Goal: Task Accomplishment & Management: Manage account settings

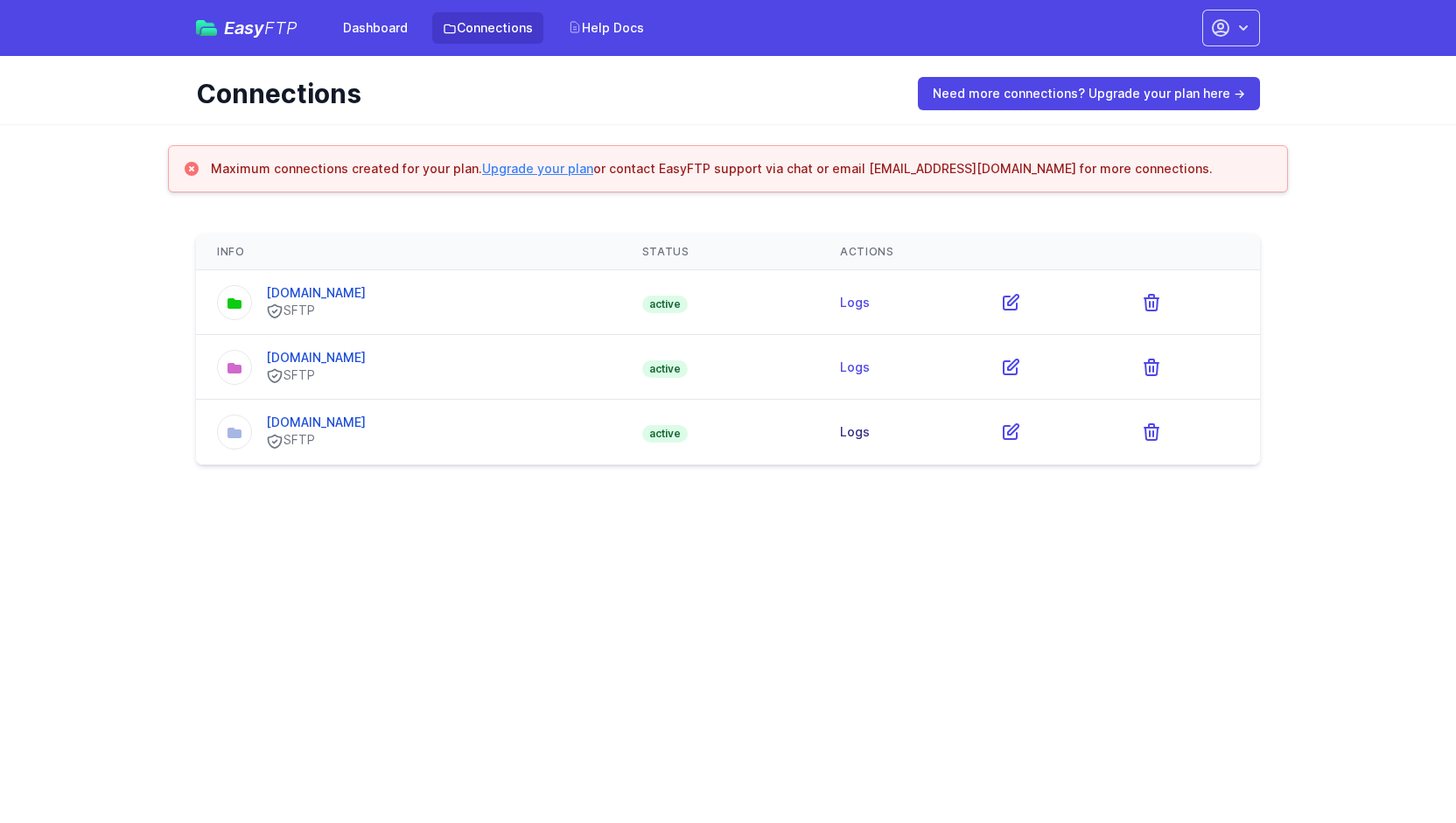
click at [870, 429] on link "Logs" at bounding box center [855, 431] width 30 height 15
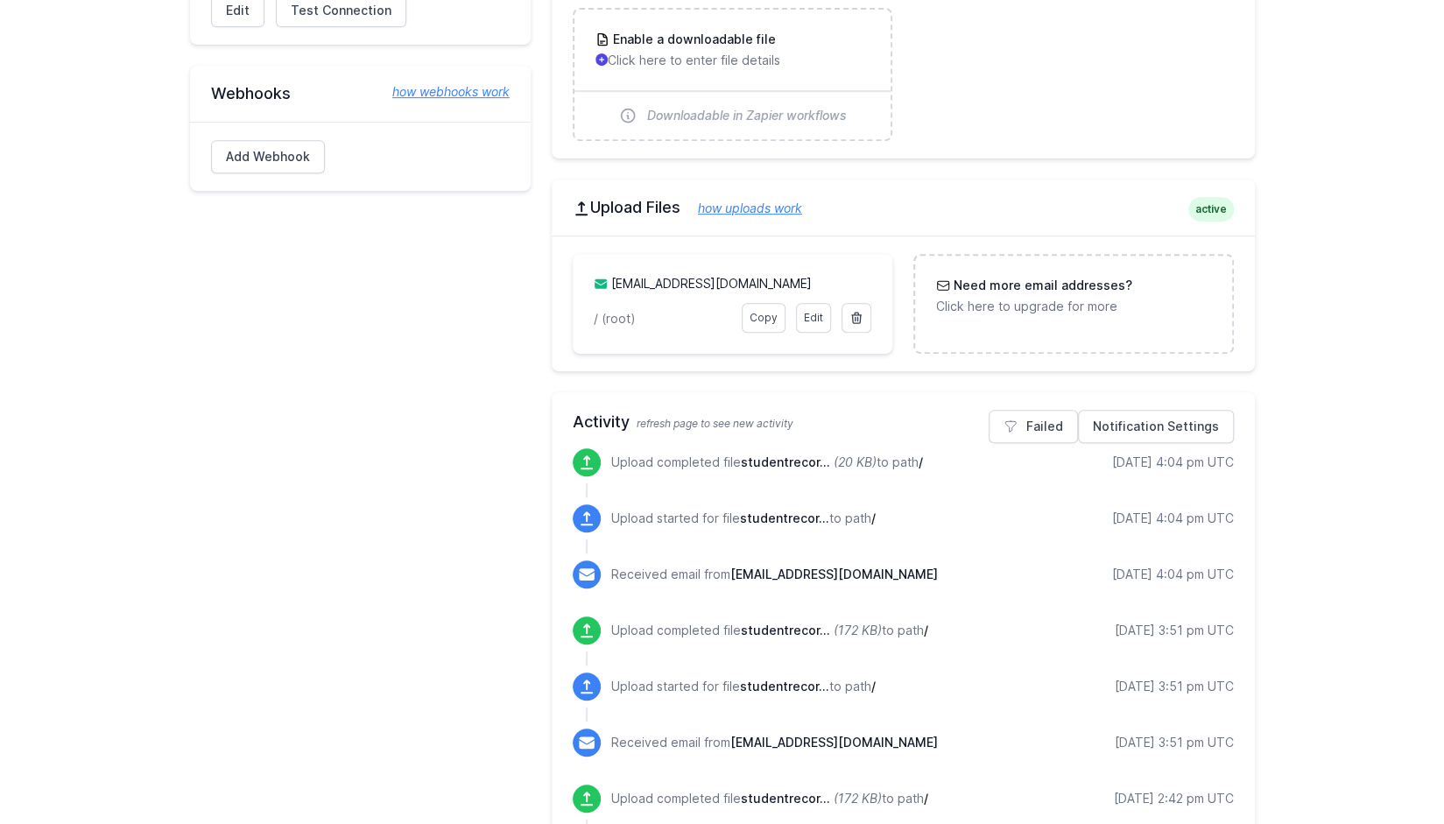
scroll to position [481, 0]
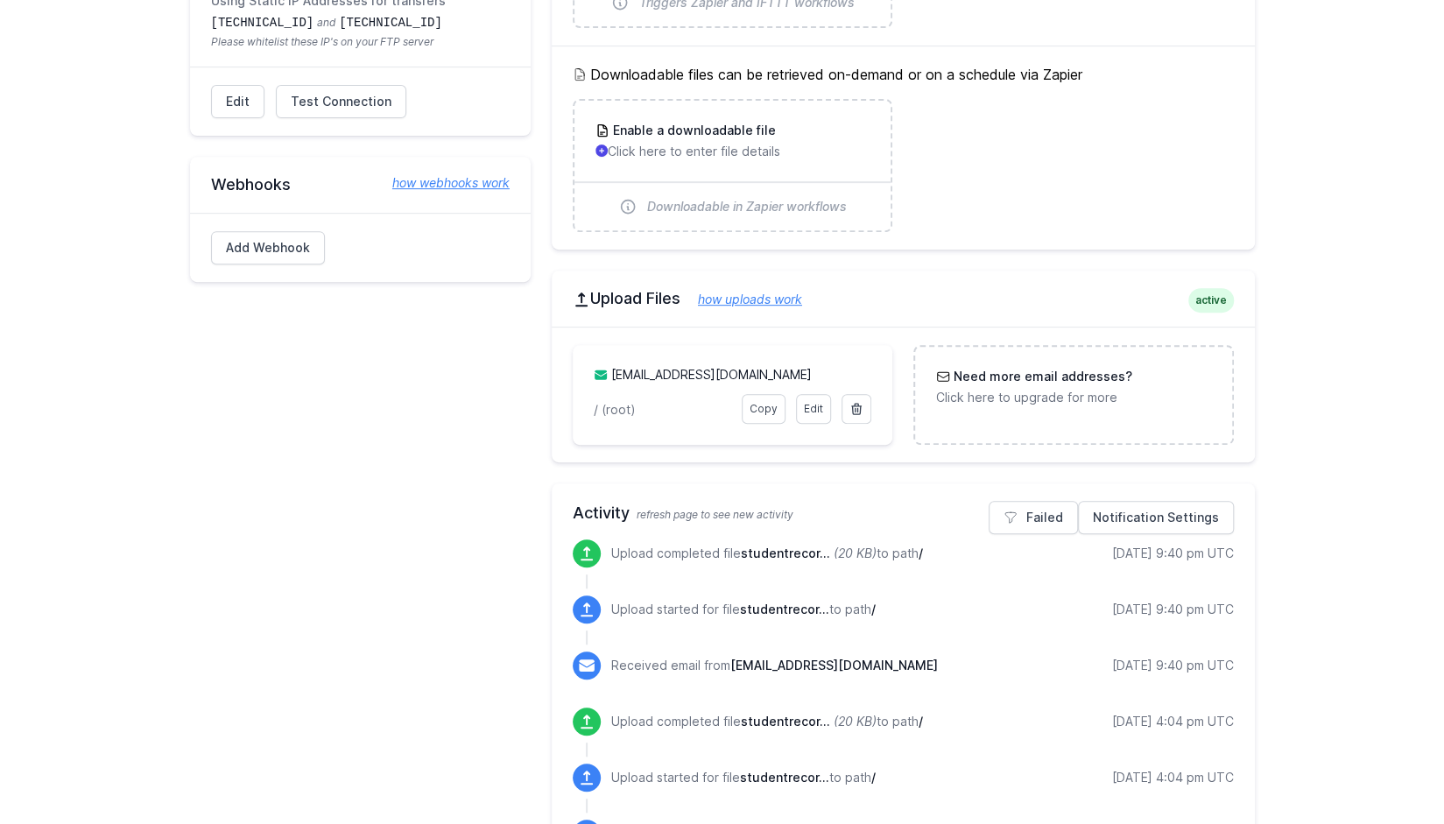
scroll to position [388, 0]
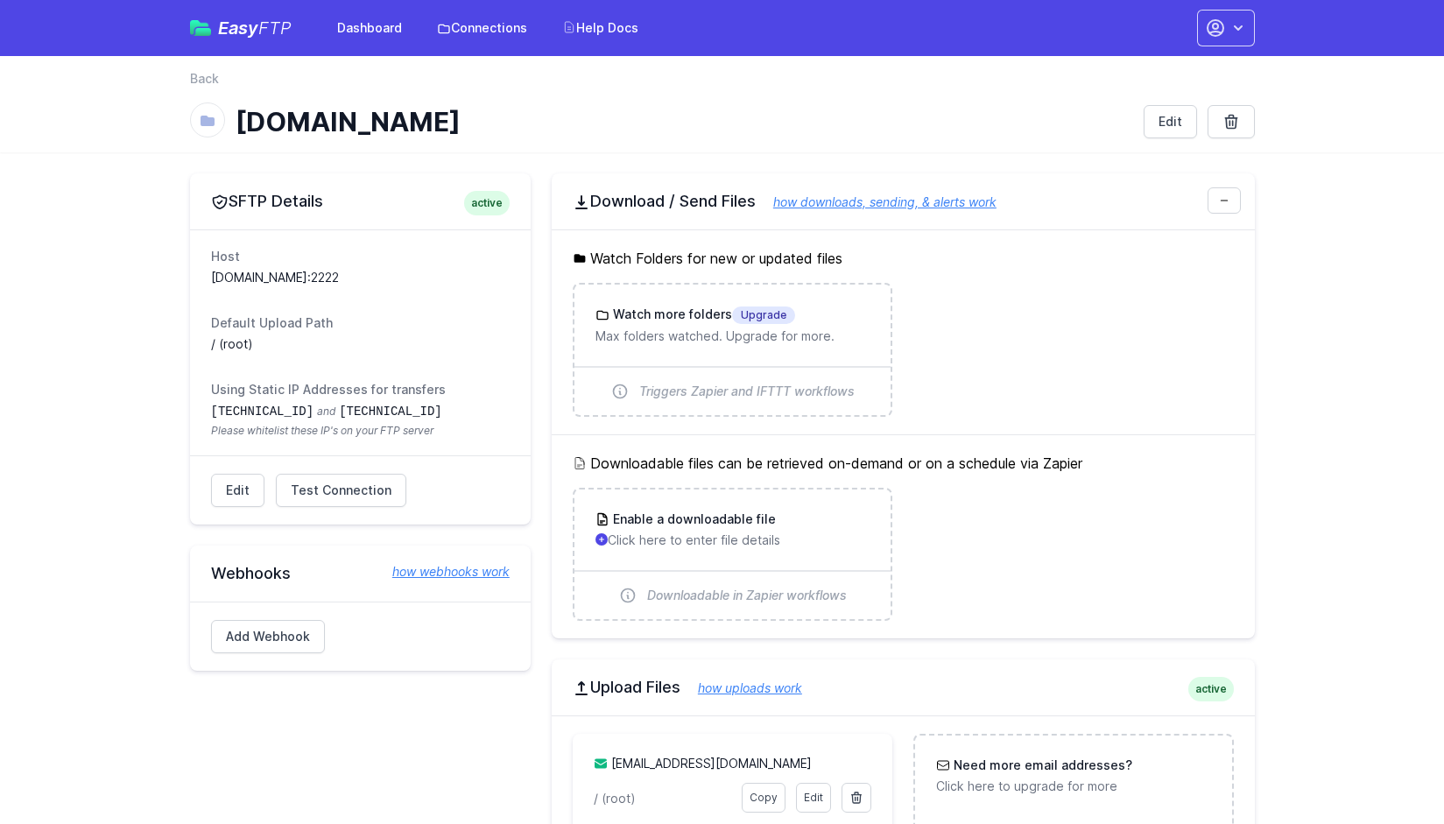
scroll to position [387, 0]
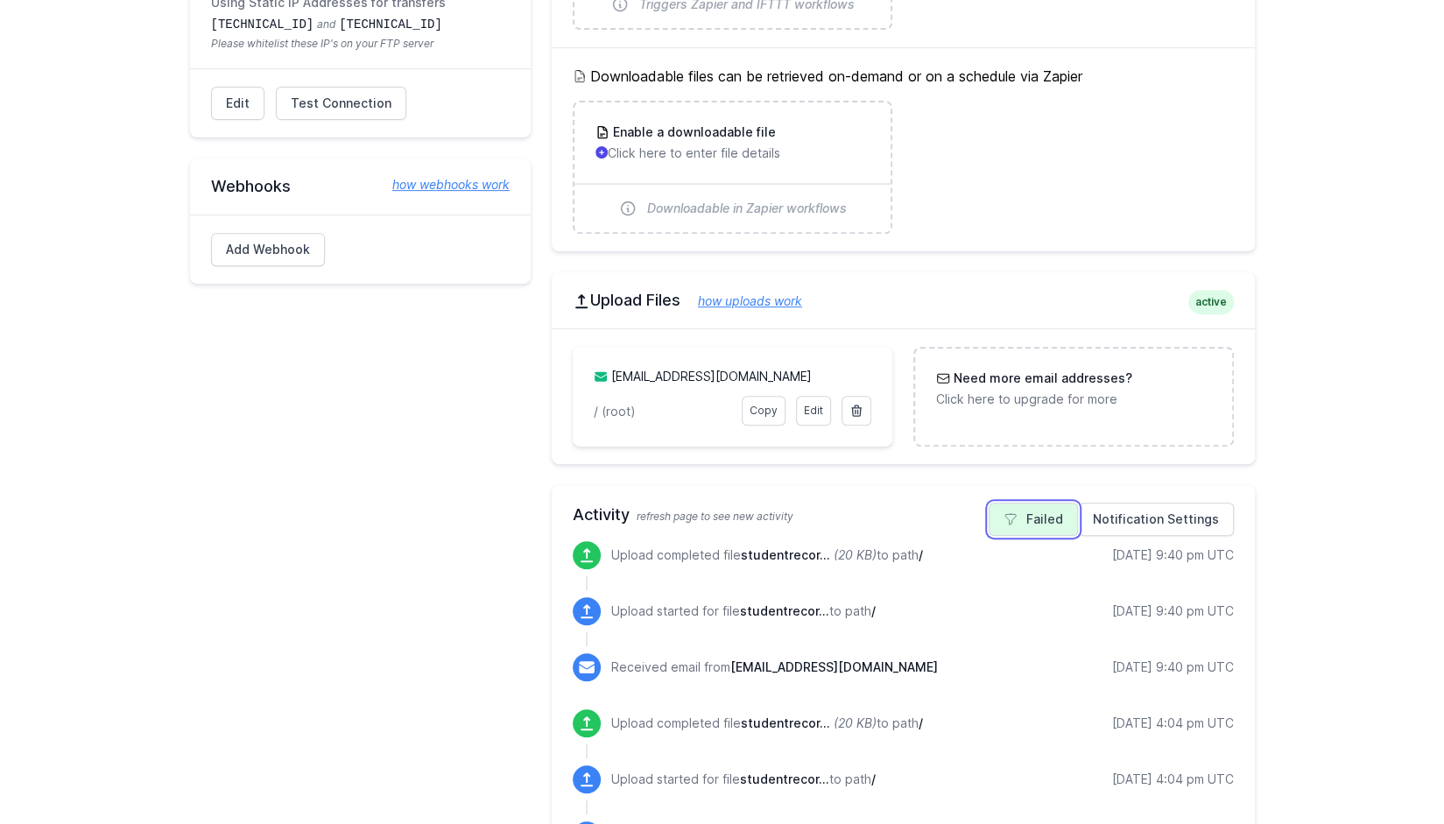
click at [1053, 523] on link "Failed" at bounding box center [1033, 519] width 89 height 33
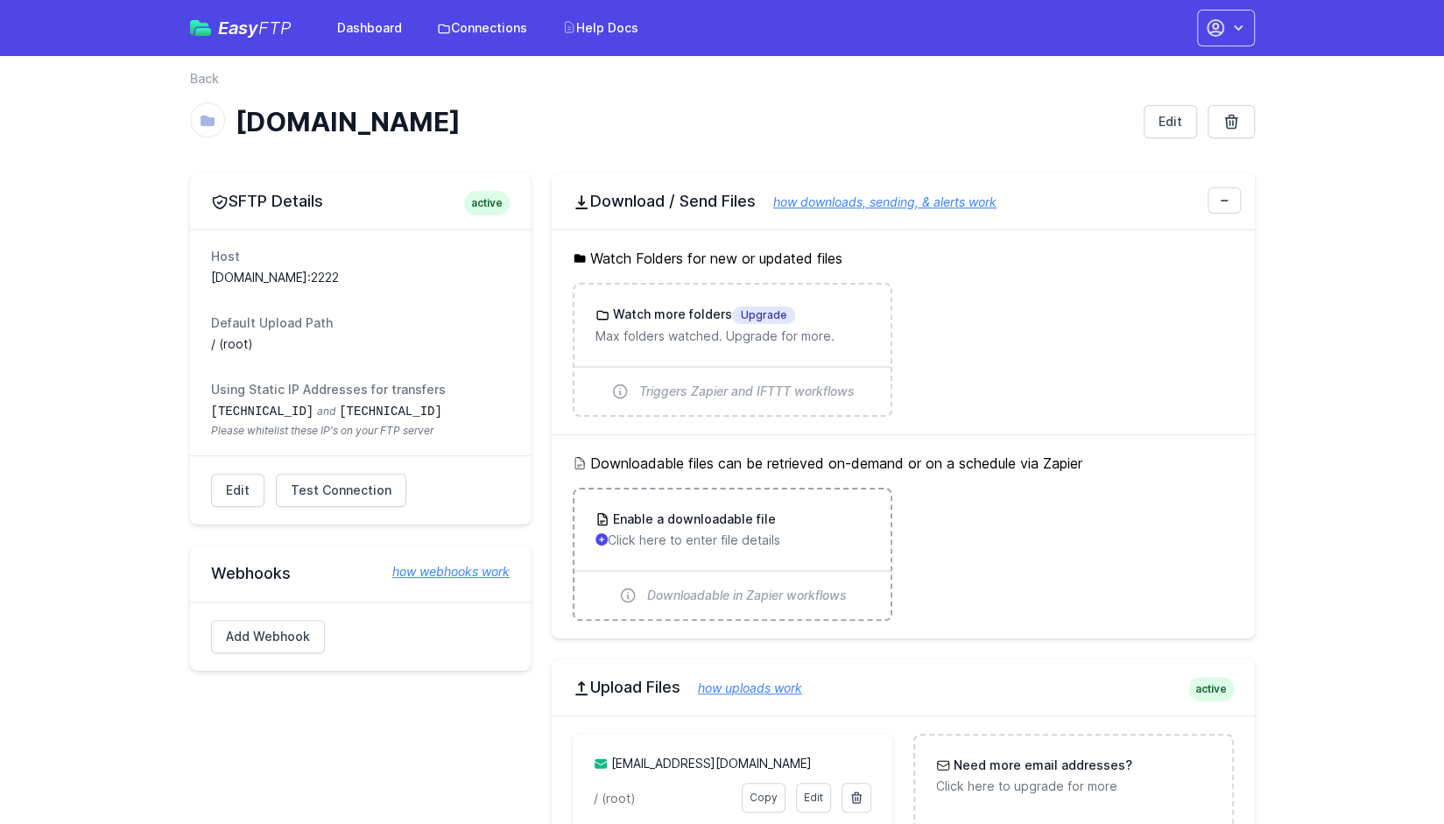
scroll to position [228, 0]
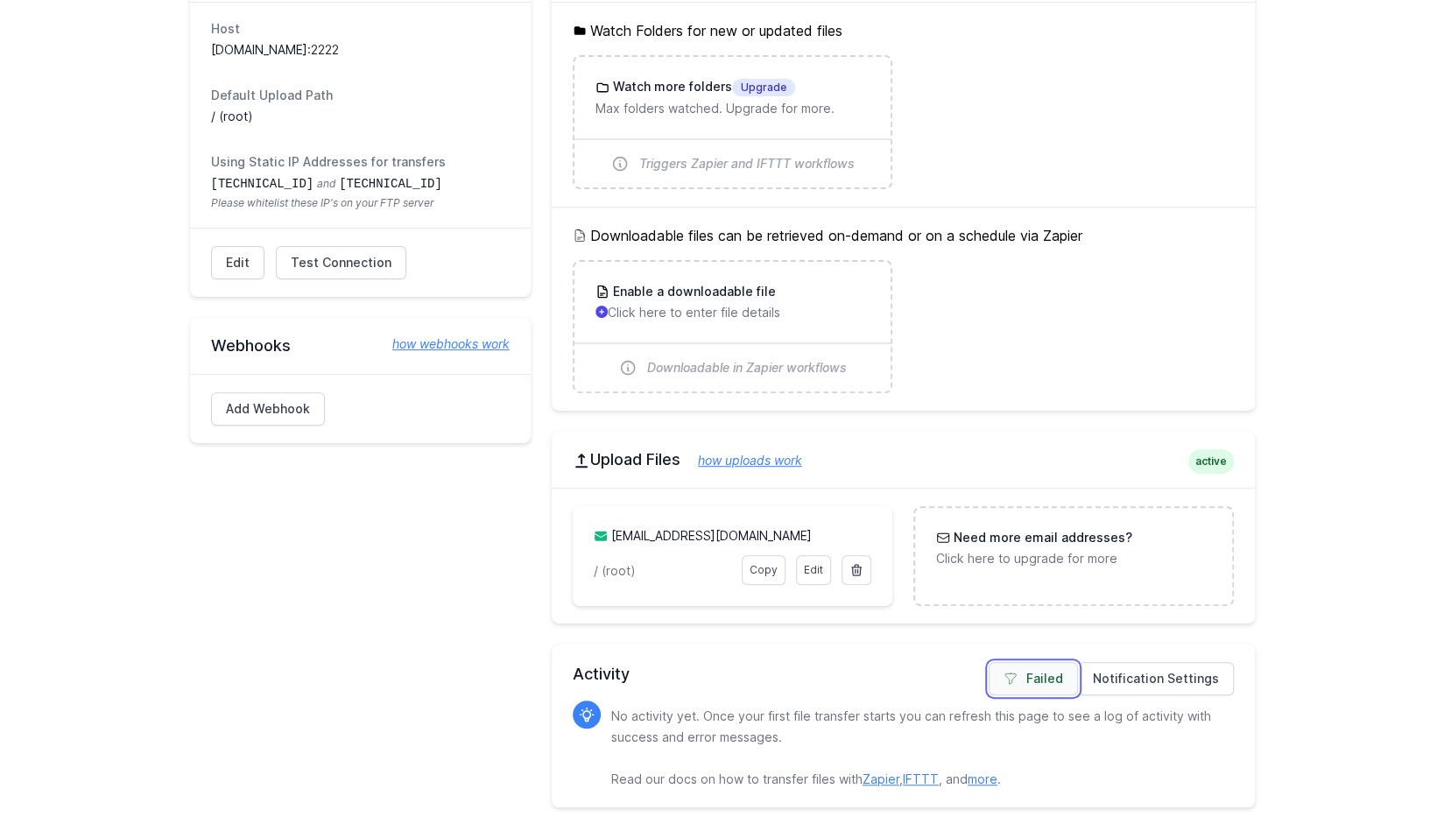
click at [1026, 689] on link "Failed" at bounding box center [1033, 678] width 89 height 33
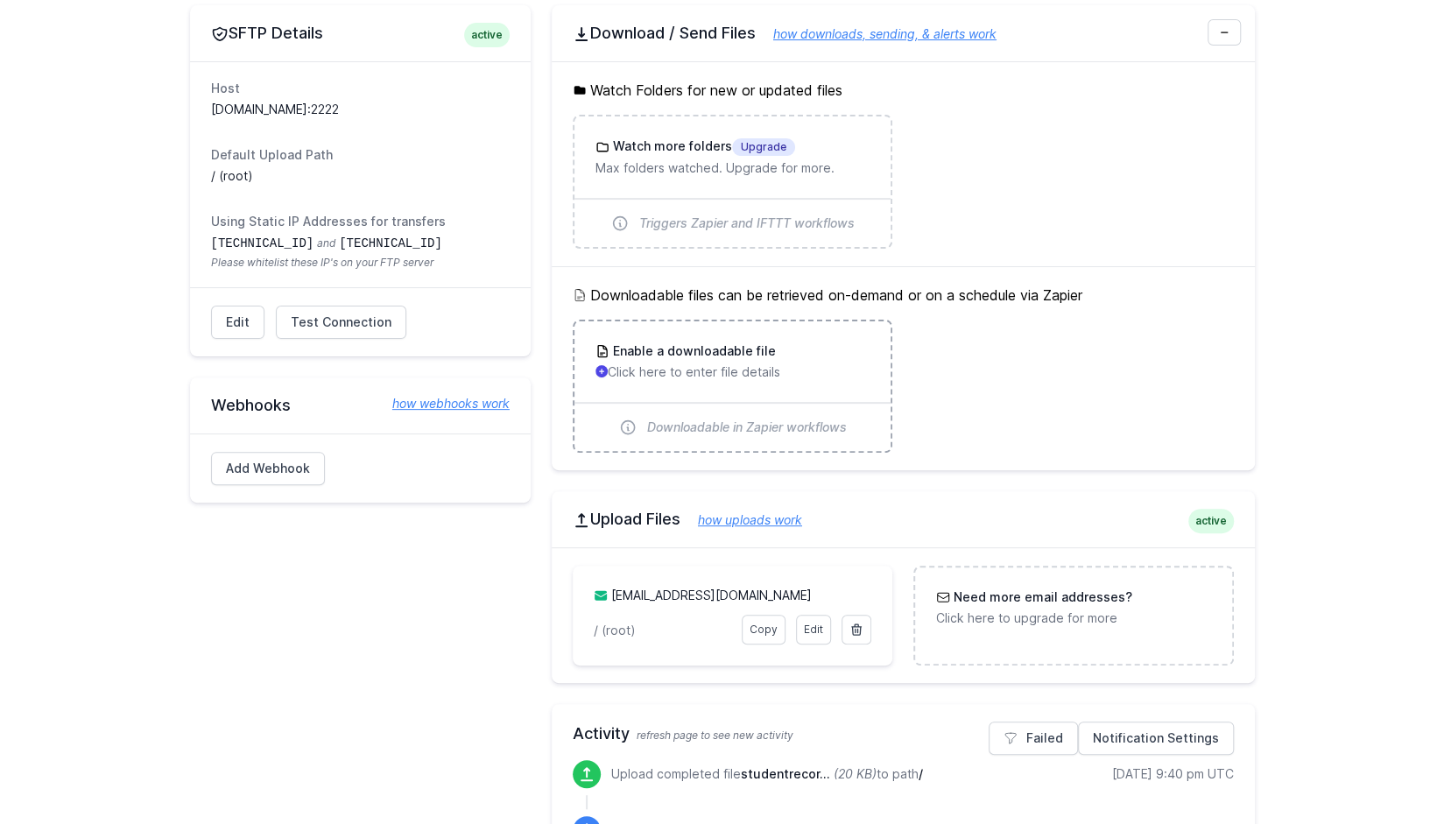
scroll to position [167, 0]
click at [767, 631] on link "Copy" at bounding box center [764, 631] width 44 height 30
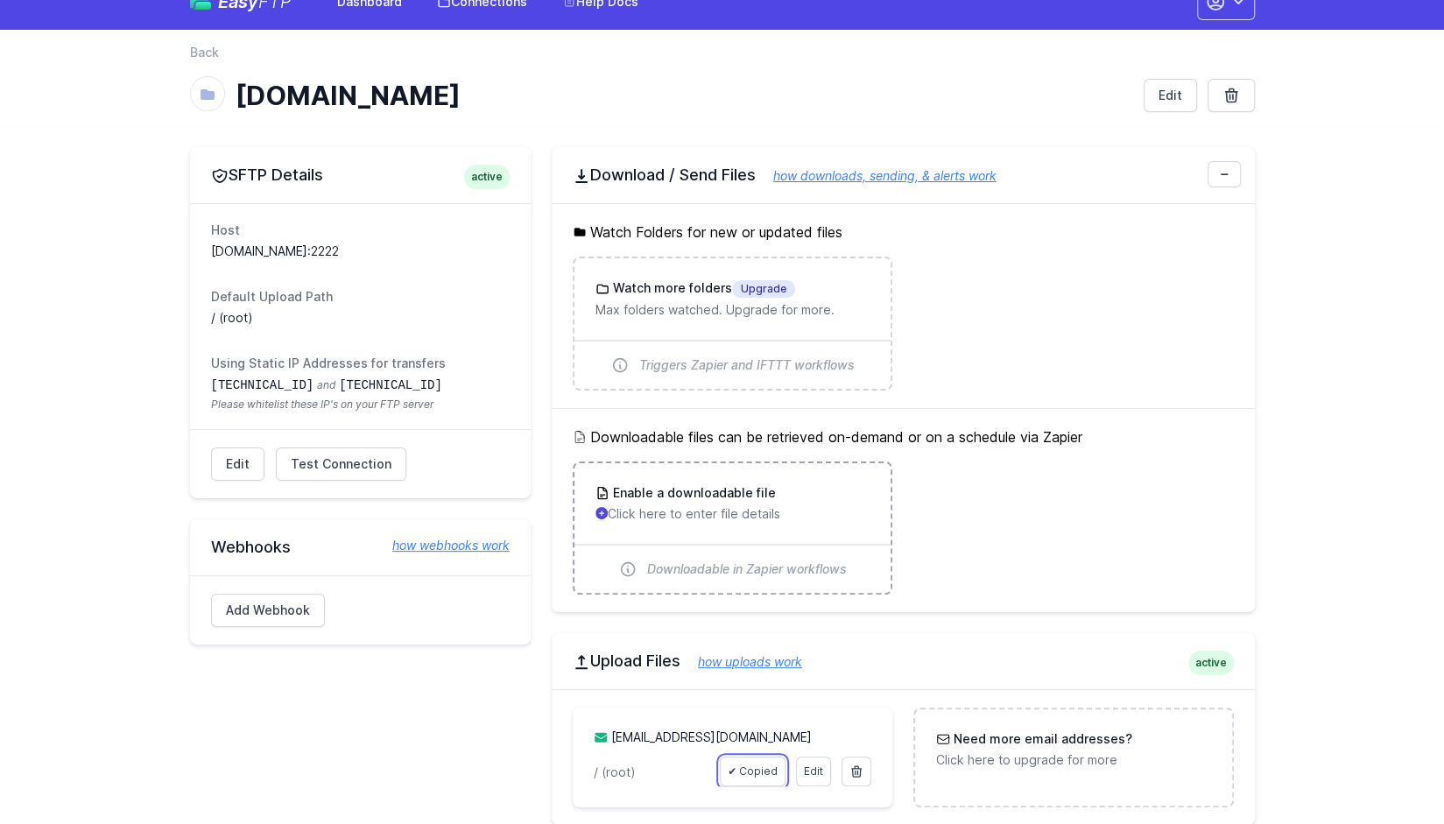
scroll to position [0, 0]
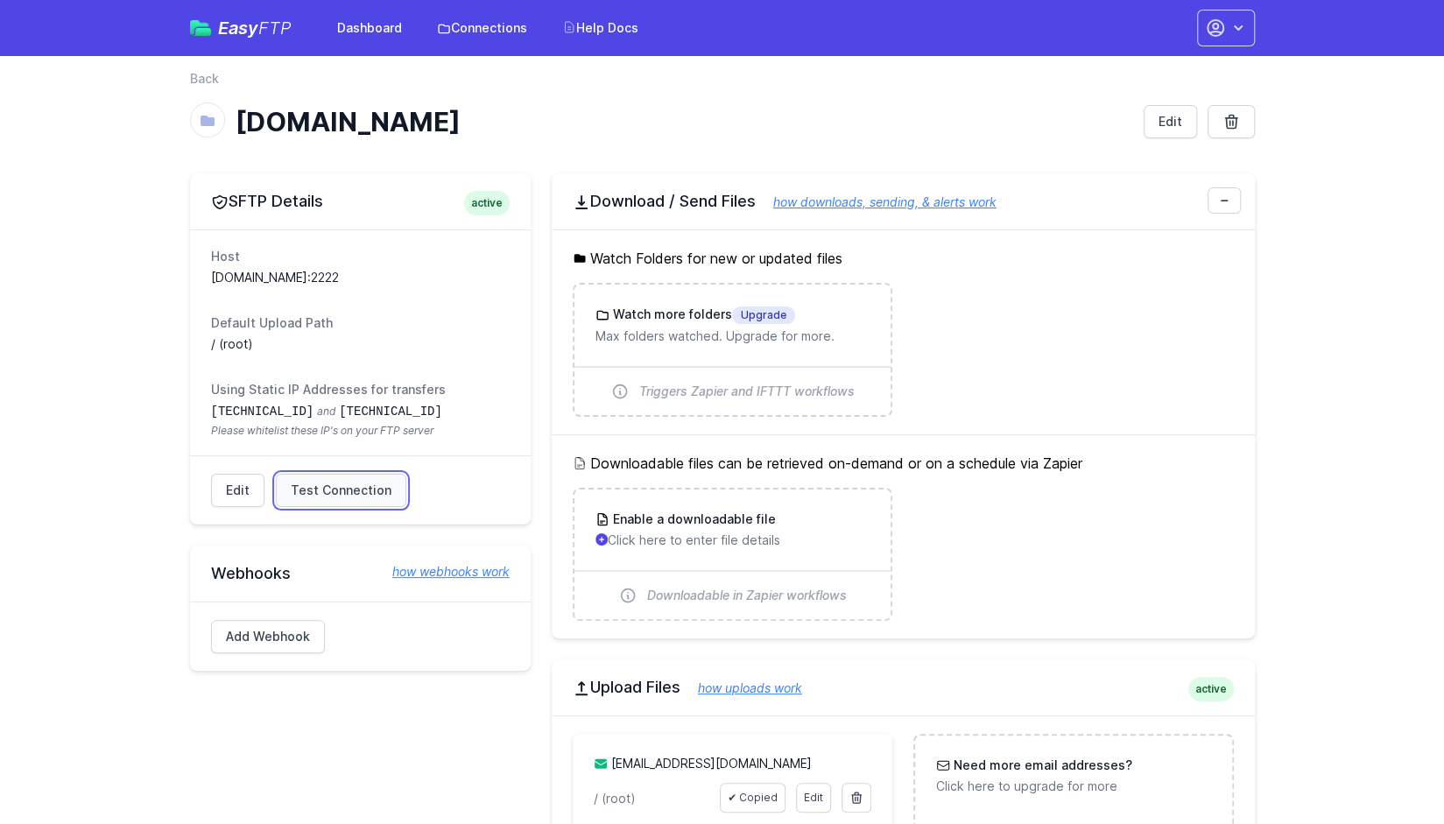
click at [347, 482] on span "Test Connection" at bounding box center [341, 491] width 101 height 18
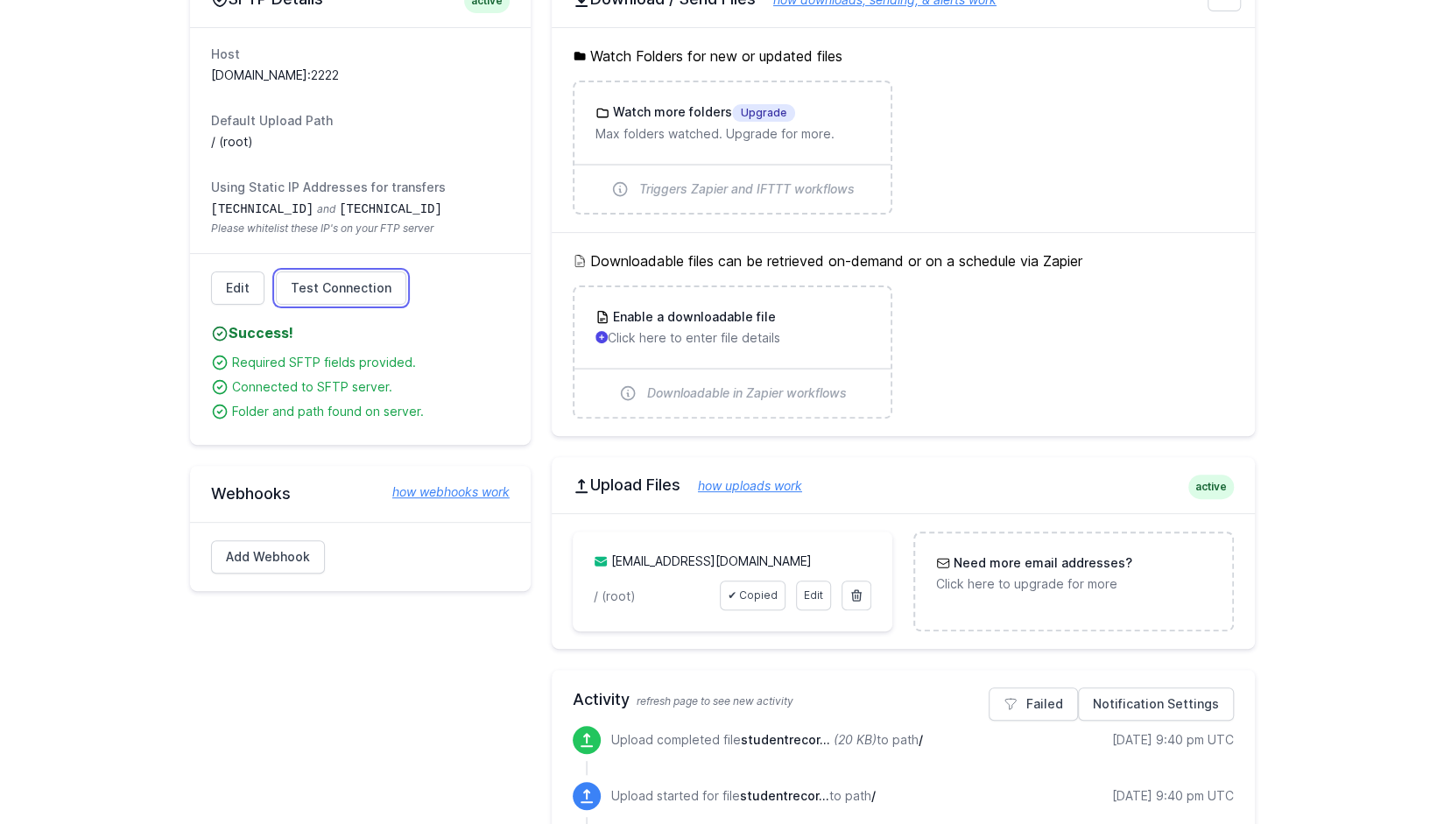
scroll to position [60, 0]
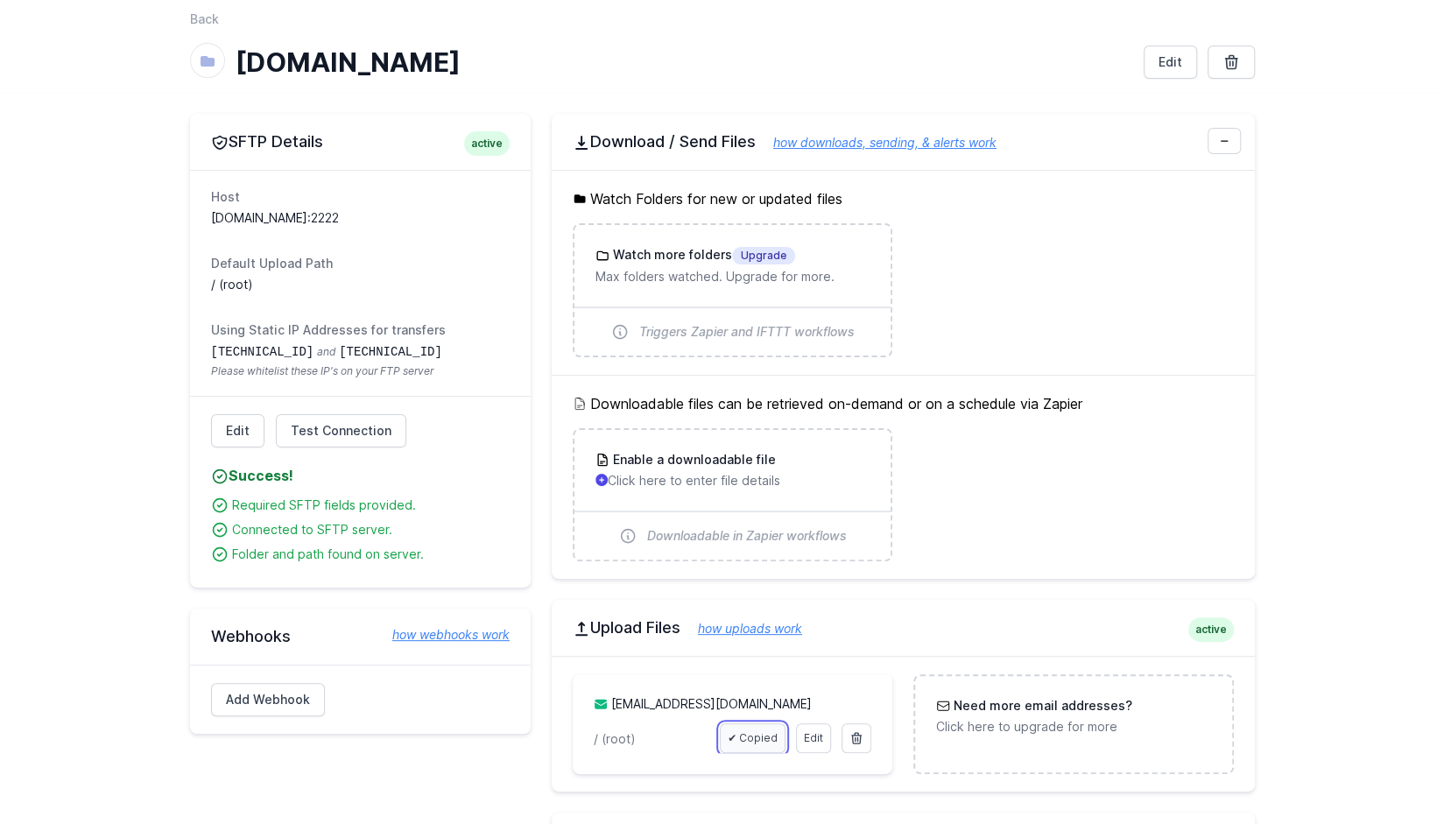
click at [751, 729] on link "✔ Copied" at bounding box center [753, 738] width 66 height 30
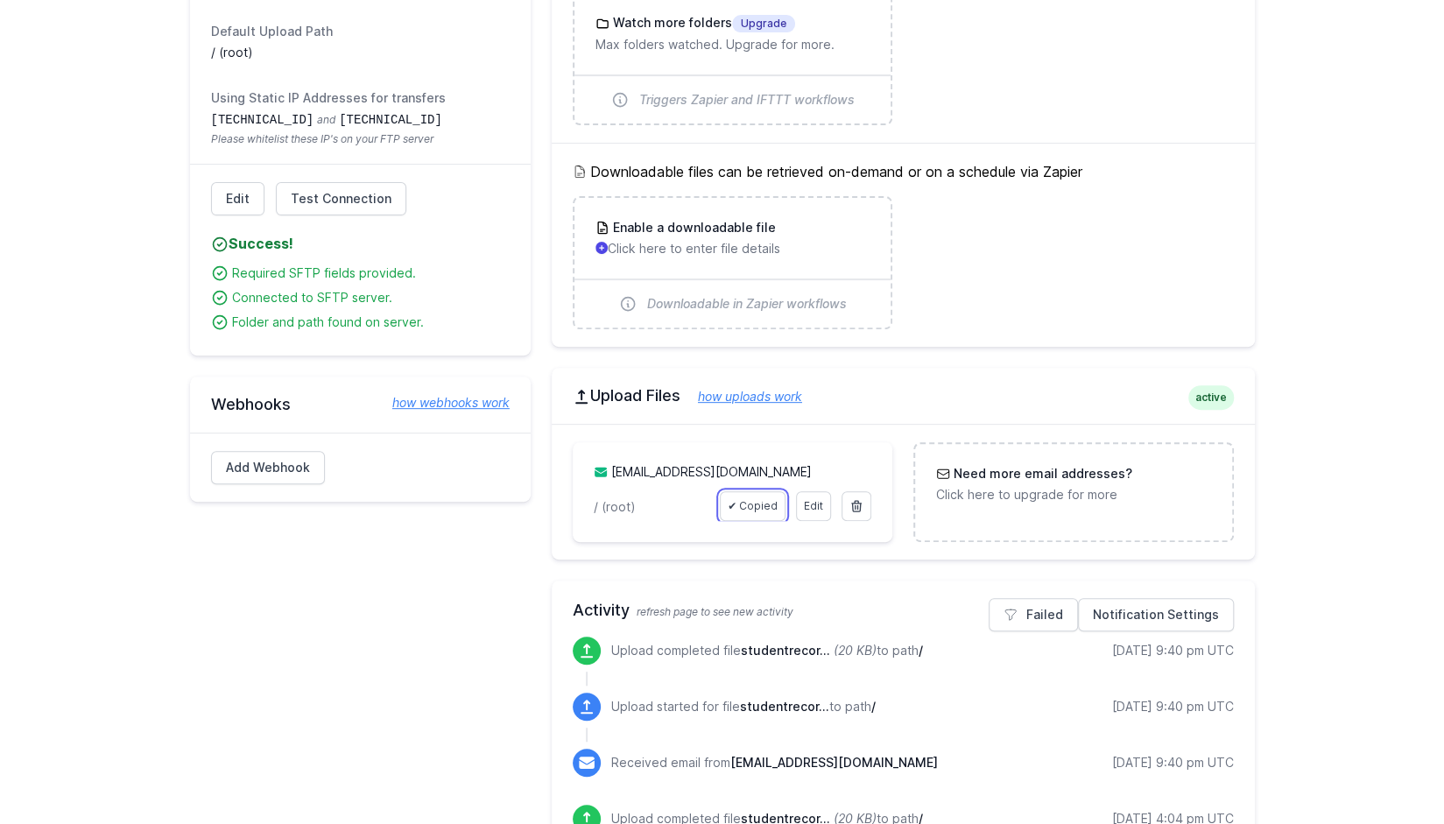
scroll to position [290, 0]
click at [662, 469] on link "[EMAIL_ADDRESS][DOMAIN_NAME]" at bounding box center [711, 473] width 201 height 15
click at [834, 497] on div "pmk_root.xsrm7s@upload.easyftp.io Edit ✔ Copied / (root)" at bounding box center [733, 494] width 278 height 58
click at [820, 502] on link "Edit" at bounding box center [813, 508] width 35 height 30
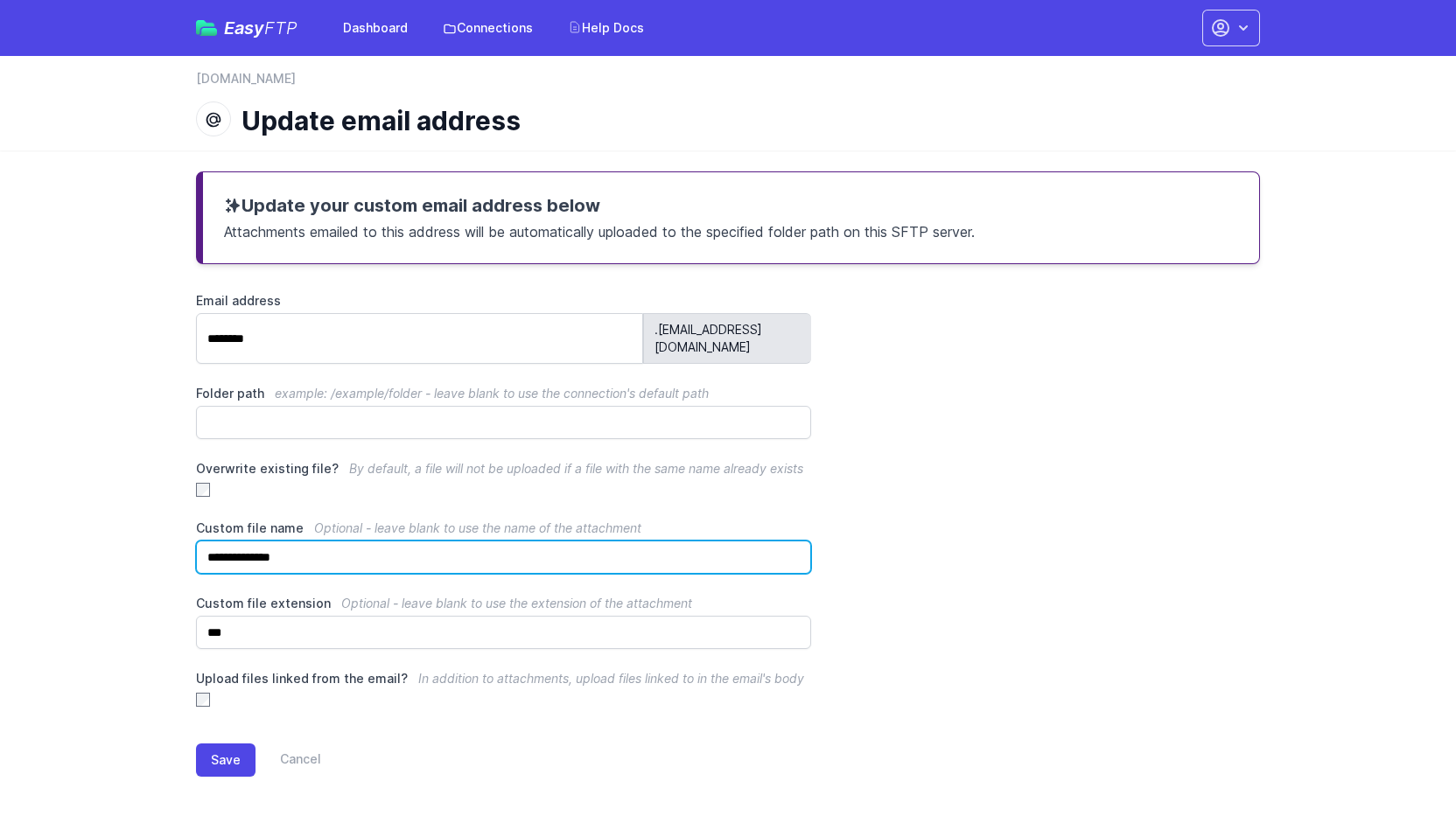
click at [443, 545] on input "**********" at bounding box center [504, 556] width 616 height 33
type input "*"
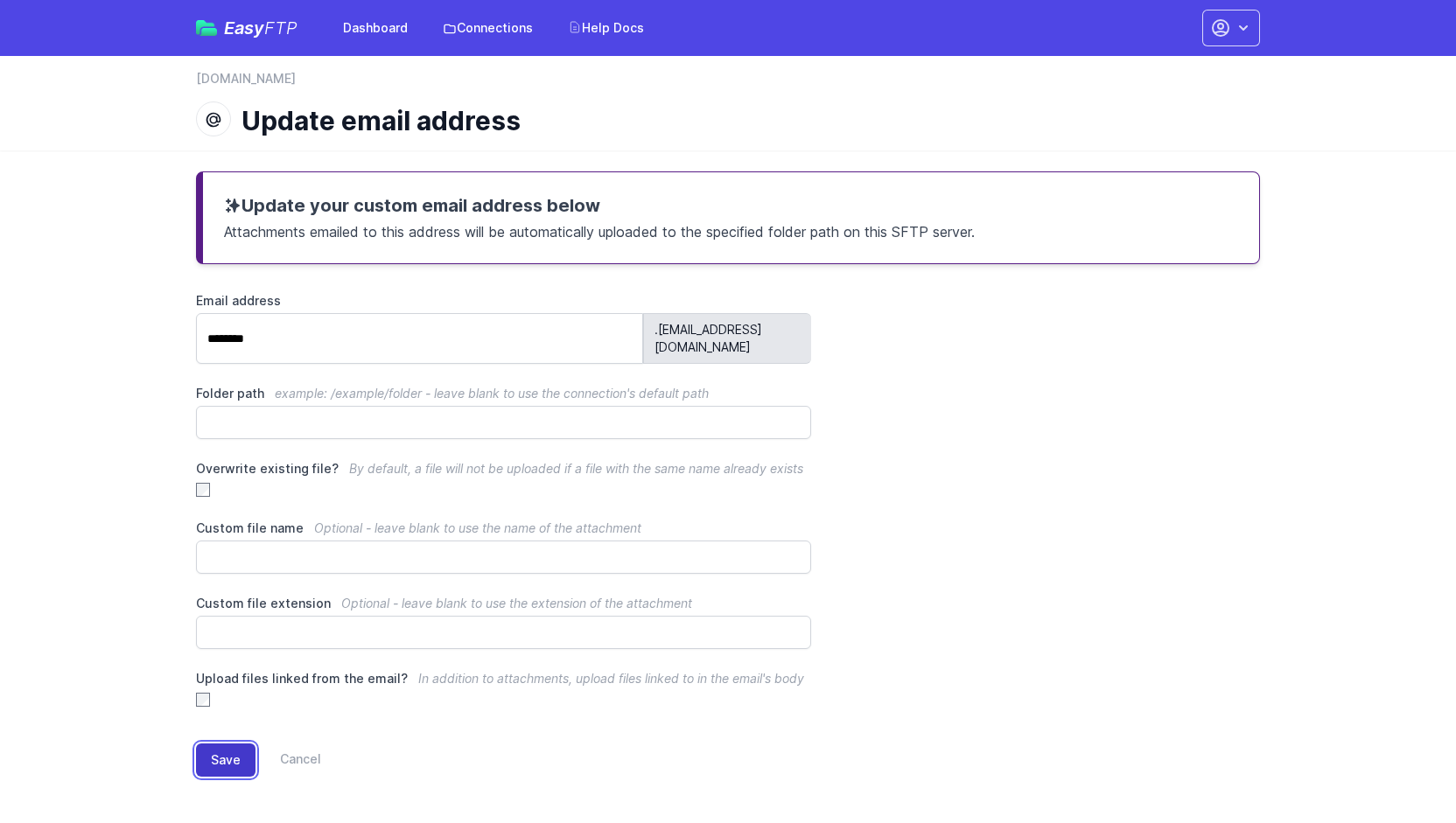
click at [226, 745] on button "Save" at bounding box center [226, 759] width 60 height 33
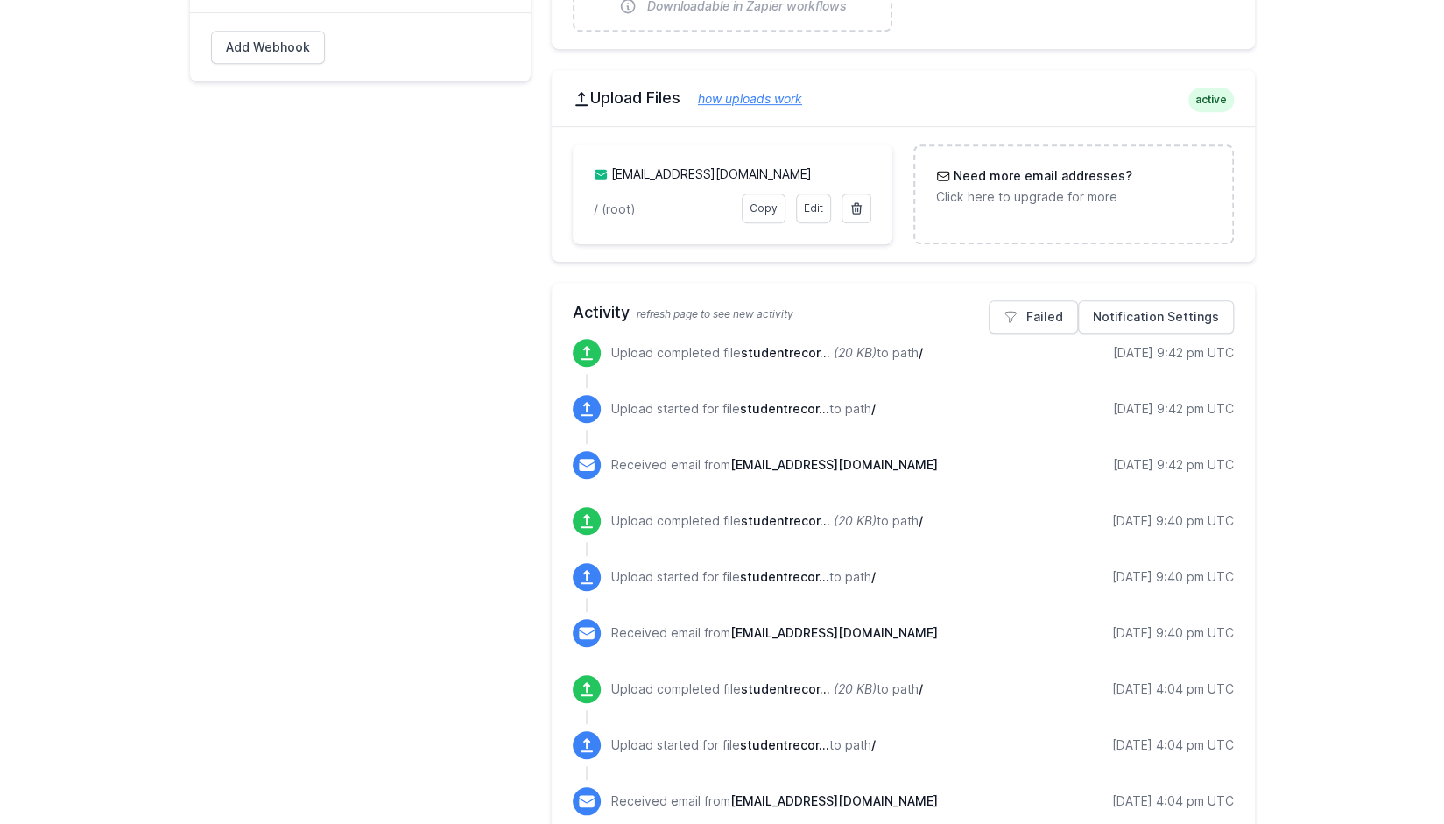
scroll to position [590, 0]
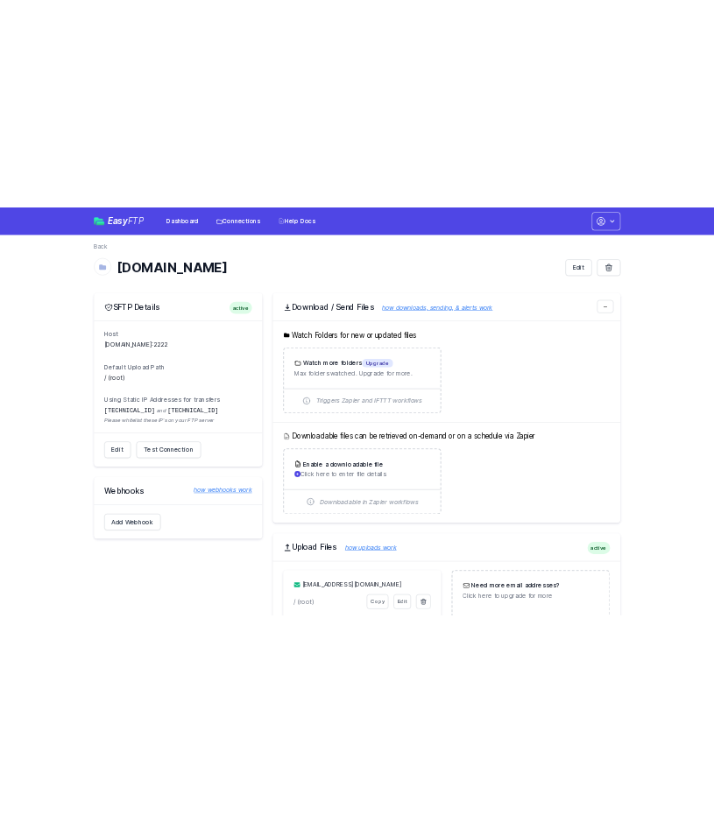
scroll to position [590, 0]
